Goal: Book appointment/travel/reservation

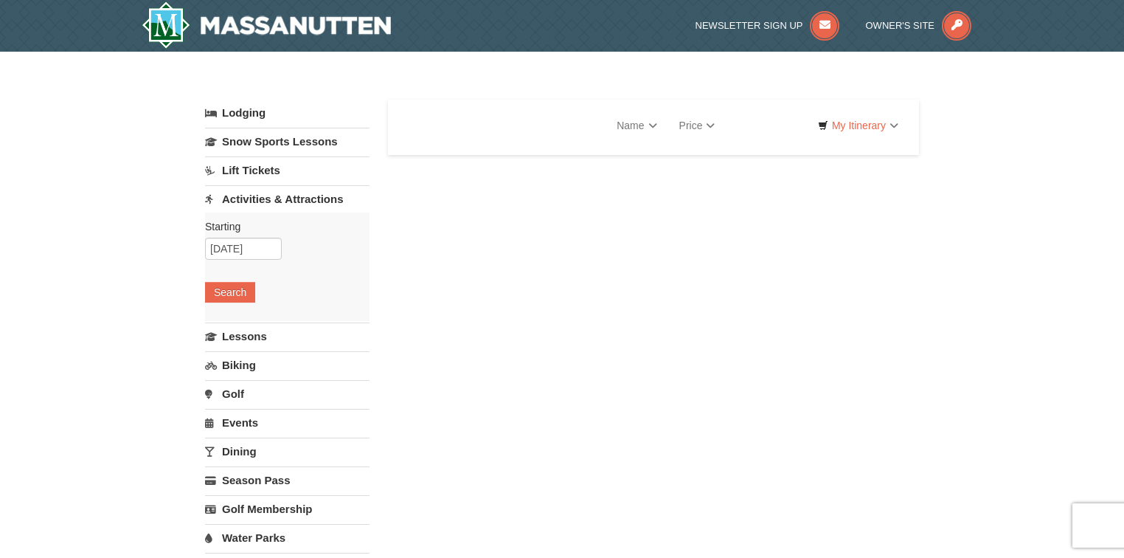
select select "9"
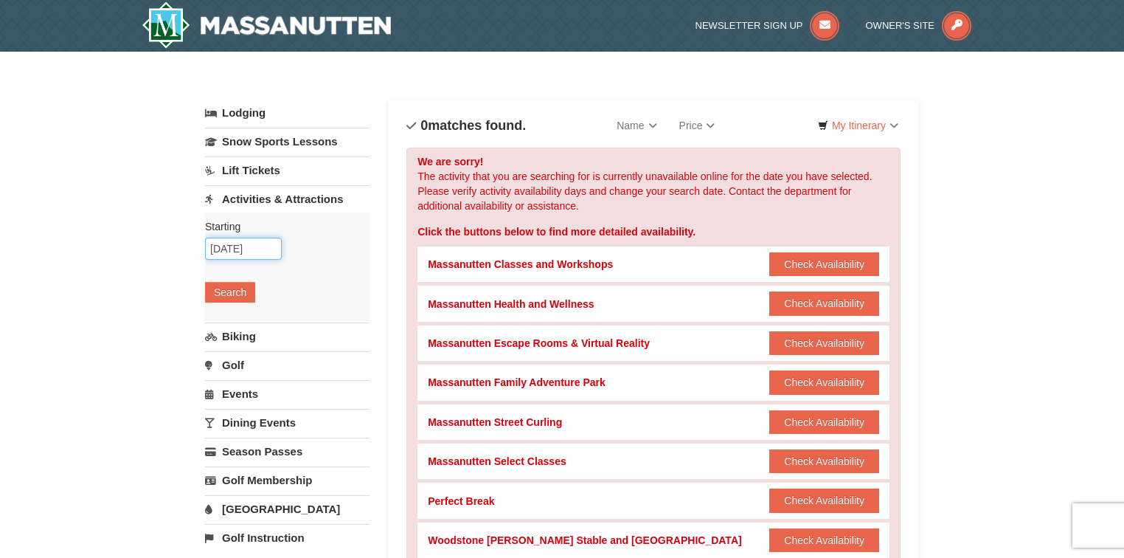
click at [261, 240] on input "[DATE]" at bounding box center [243, 249] width 77 height 22
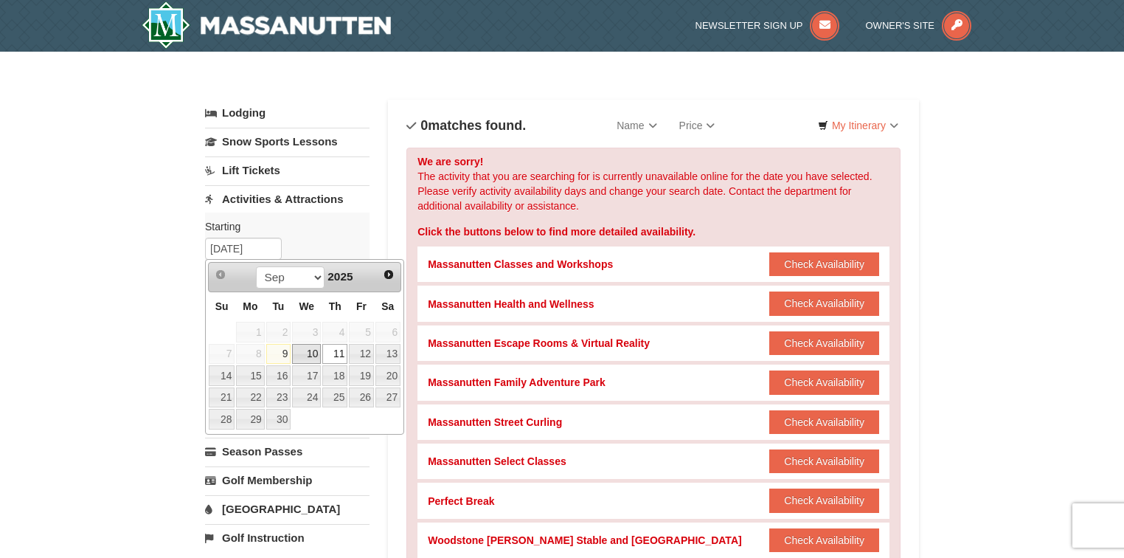
click at [321, 353] on link "10" at bounding box center [306, 354] width 29 height 21
type input "[DATE]"
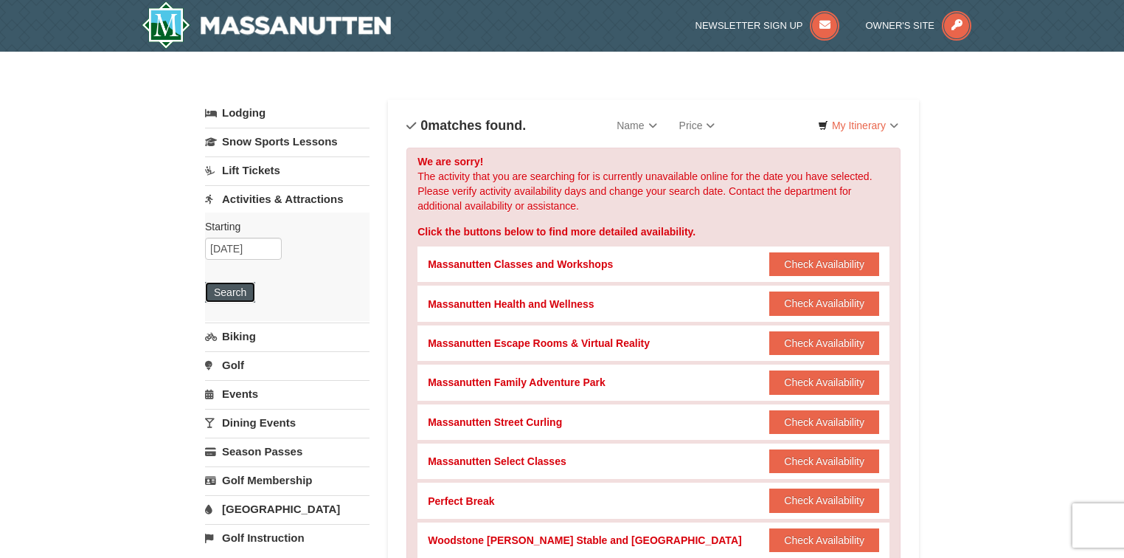
click at [235, 292] on button "Search" at bounding box center [230, 292] width 50 height 21
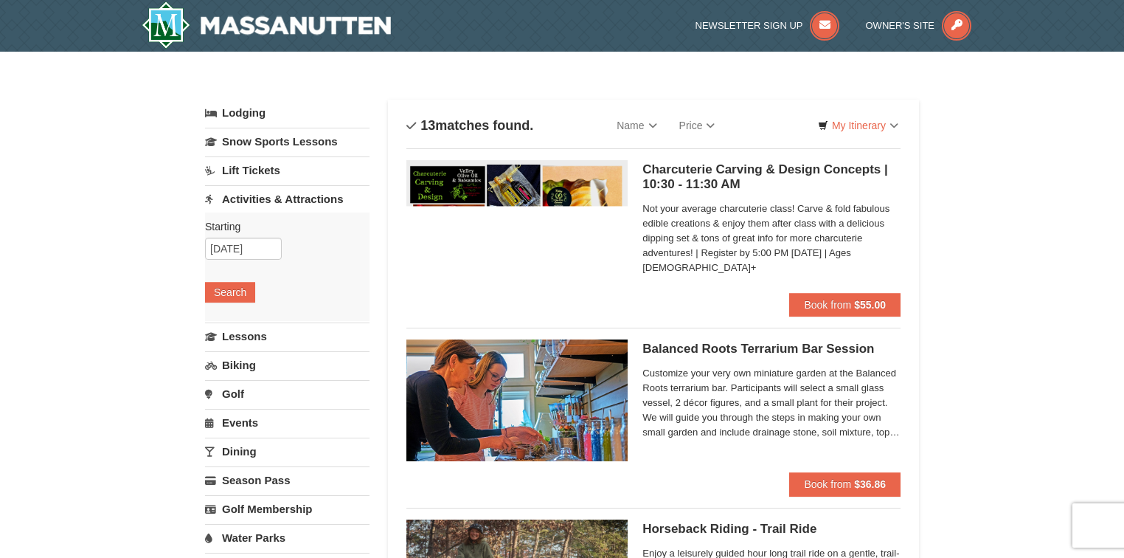
select select "9"
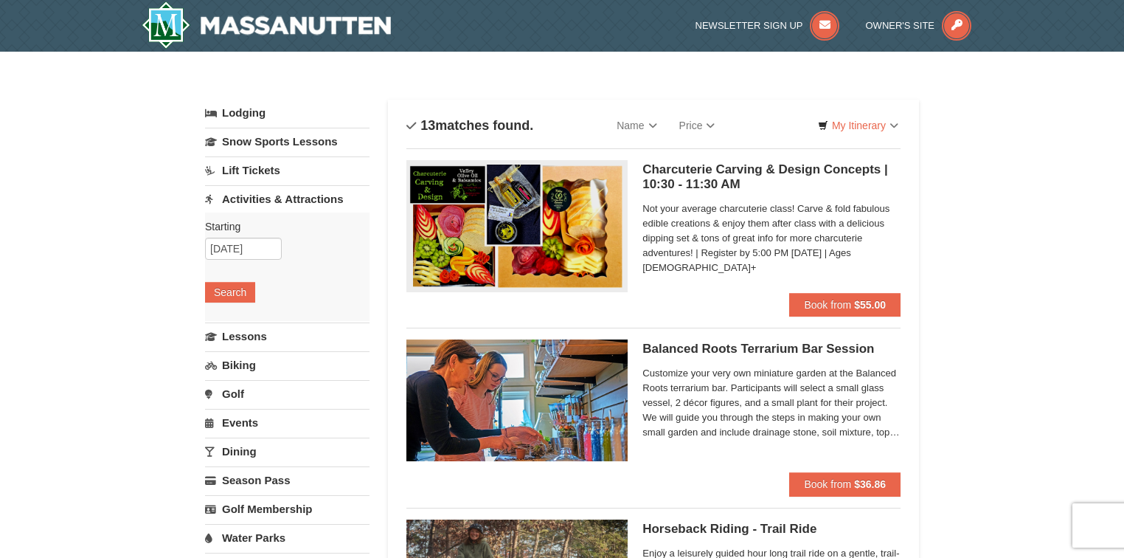
select select "9"
